Goal: Task Accomplishment & Management: Use online tool/utility

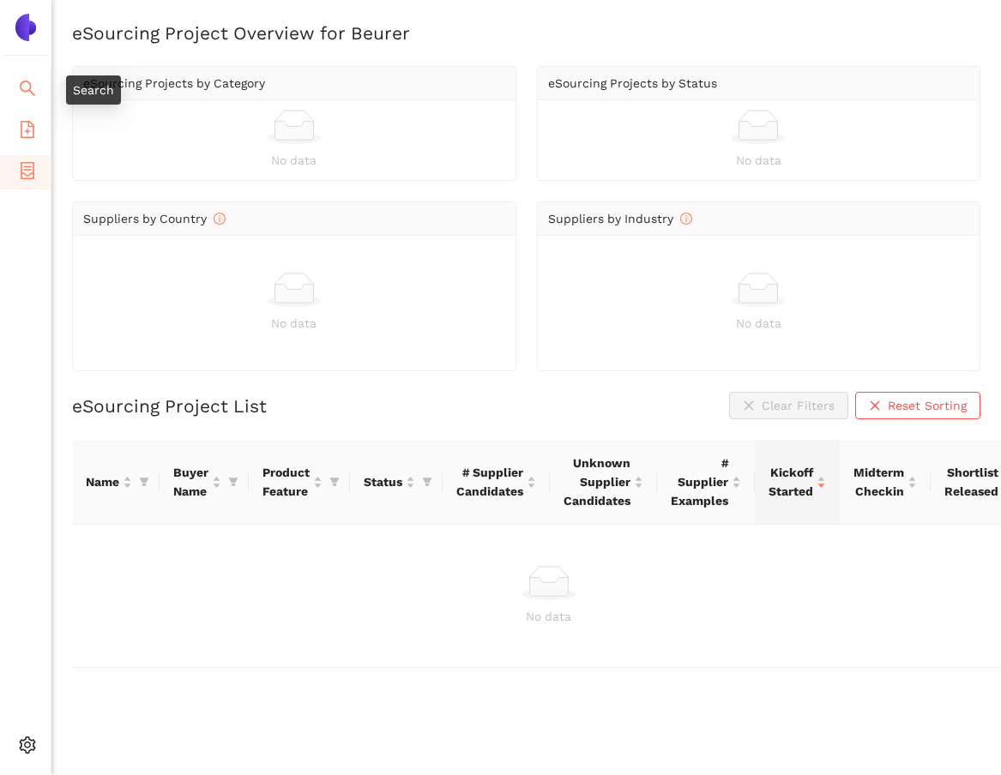
click at [30, 123] on icon "file-add" at bounding box center [27, 129] width 17 height 17
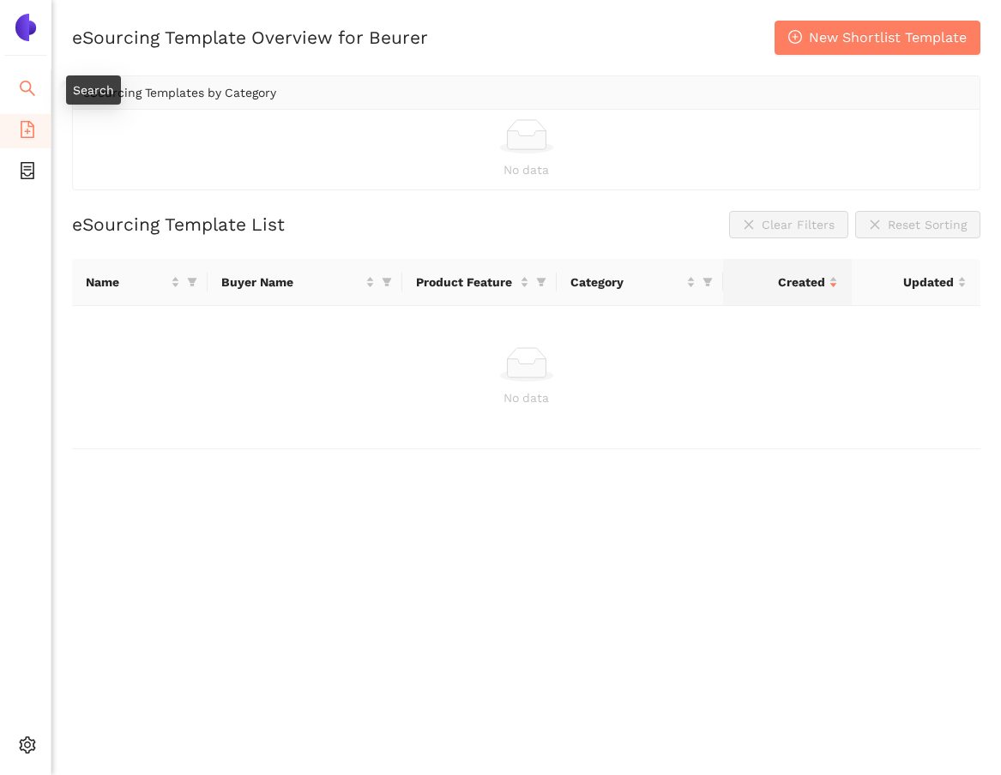
click at [29, 81] on icon "search" at bounding box center [27, 88] width 17 height 17
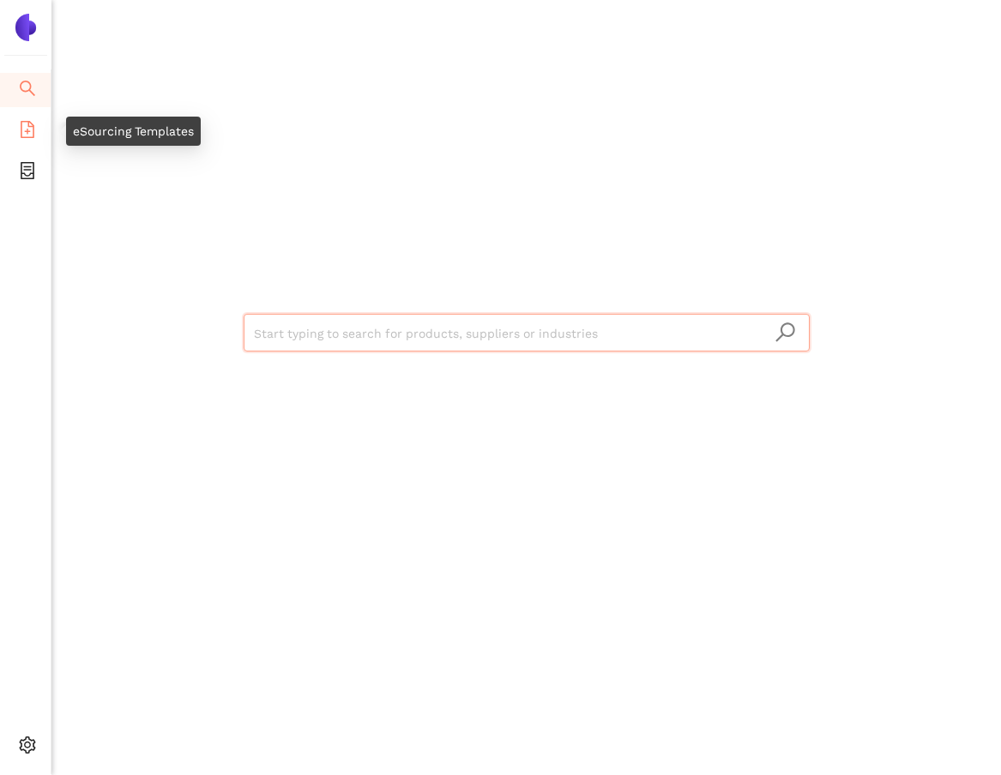
click at [24, 126] on icon "file-add" at bounding box center [27, 129] width 17 height 17
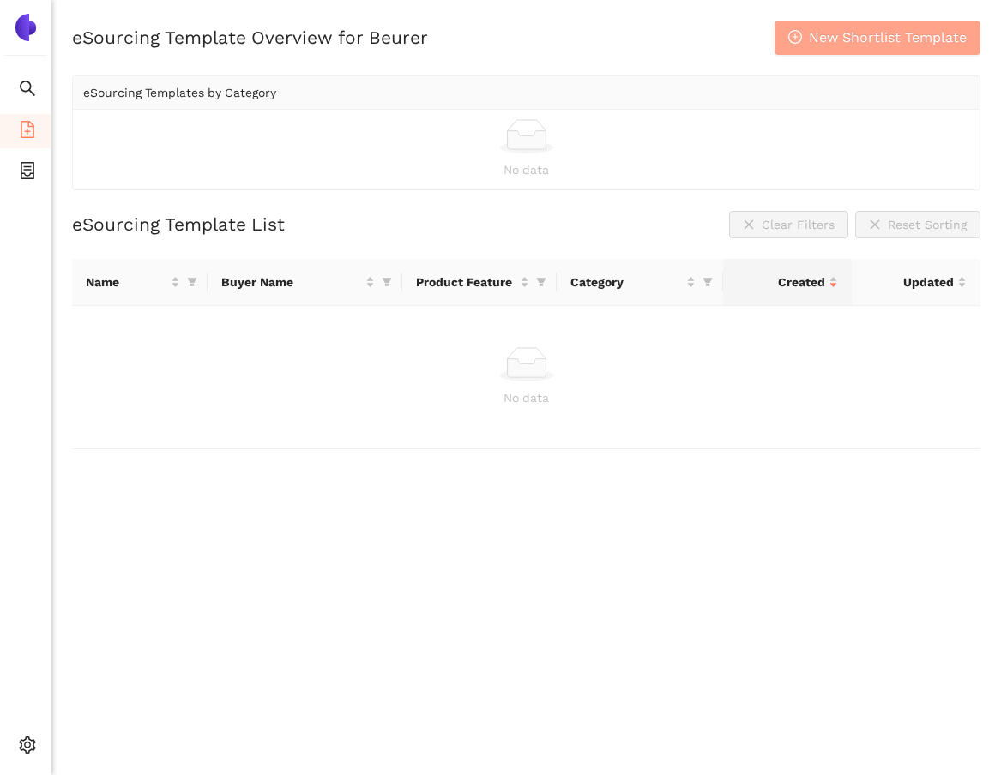
click at [808, 47] on span "New Shortlist Template" at bounding box center [887, 37] width 158 height 21
